Goal: Find specific page/section: Find specific page/section

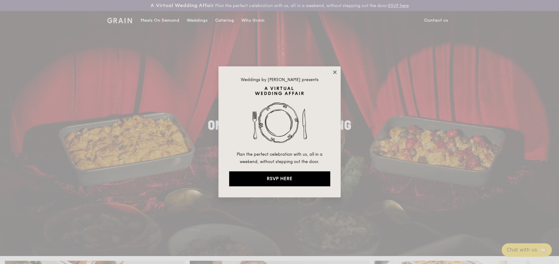
click at [336, 73] on icon at bounding box center [335, 72] width 6 height 6
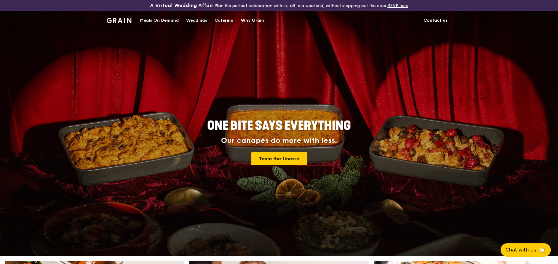
click at [166, 17] on div "Meals On Demand" at bounding box center [159, 20] width 39 height 18
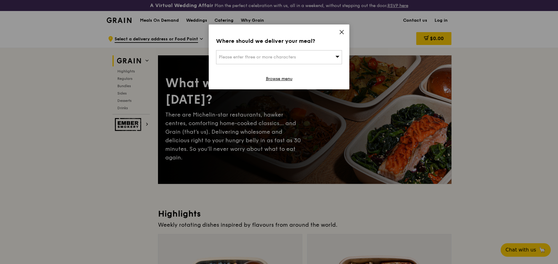
click at [343, 33] on icon at bounding box center [342, 32] width 6 height 6
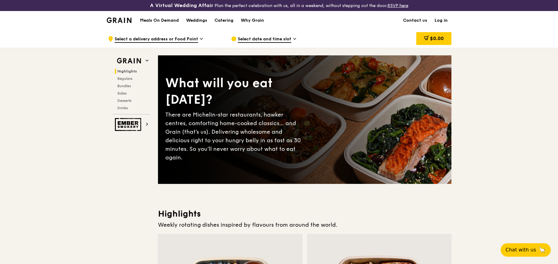
click at [123, 19] on img at bounding box center [119, 20] width 25 height 6
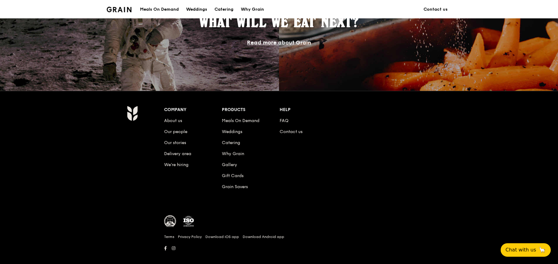
scroll to position [563, 0]
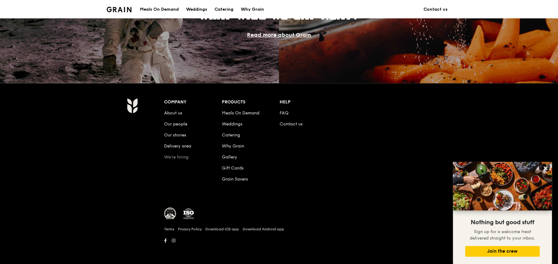
click at [182, 154] on link "We’re hiring" at bounding box center [176, 156] width 24 height 5
